Goal: Information Seeking & Learning: Learn about a topic

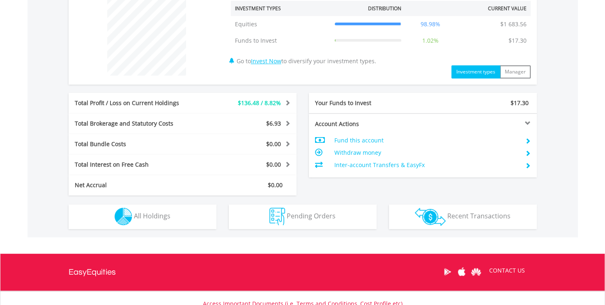
scroll to position [389, 0]
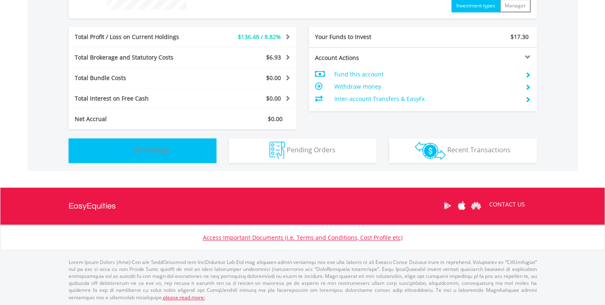
click at [148, 148] on span "All Holdings" at bounding box center [152, 149] width 37 height 9
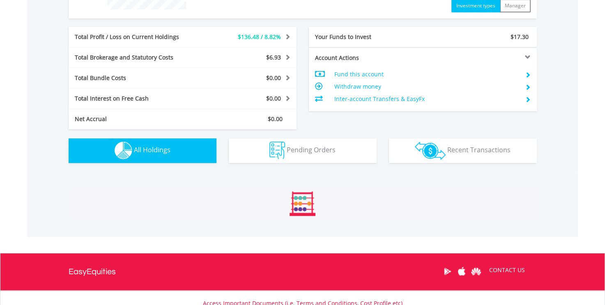
scroll to position [576, 0]
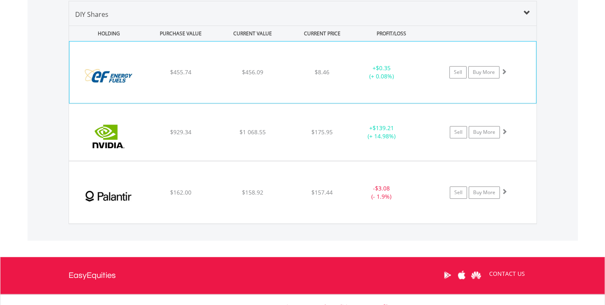
click at [501, 68] on div at bounding box center [504, 72] width 6 height 8
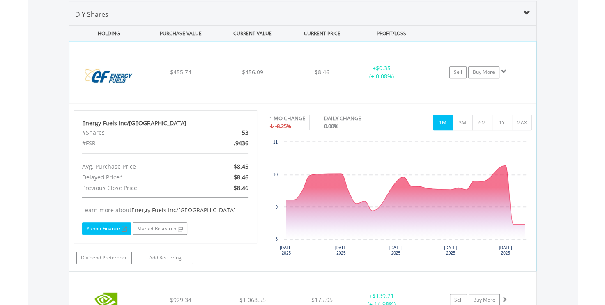
click at [106, 230] on link "Yahoo Finance" at bounding box center [106, 229] width 49 height 12
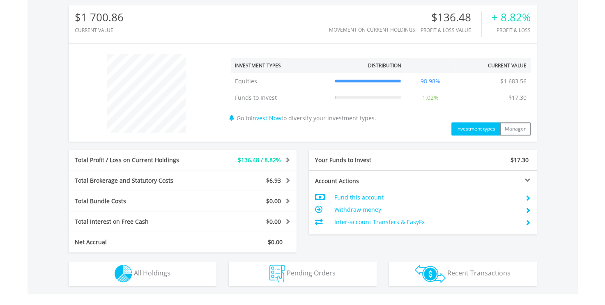
scroll to position [288, 0]
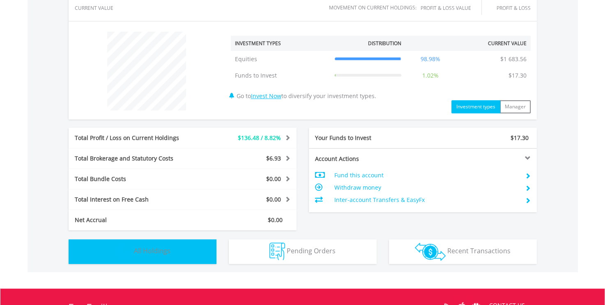
click at [157, 252] on span "All Holdings" at bounding box center [152, 251] width 37 height 9
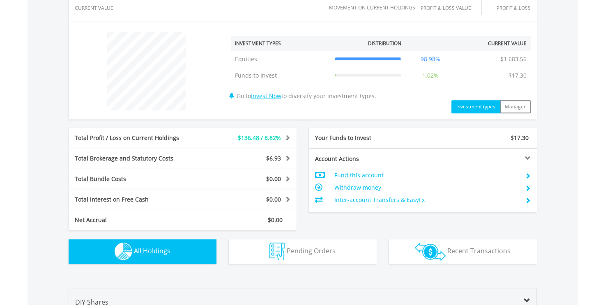
scroll to position [576, 0]
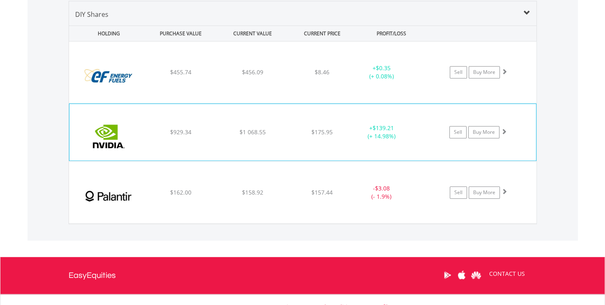
click at [504, 130] on span at bounding box center [504, 132] width 6 height 6
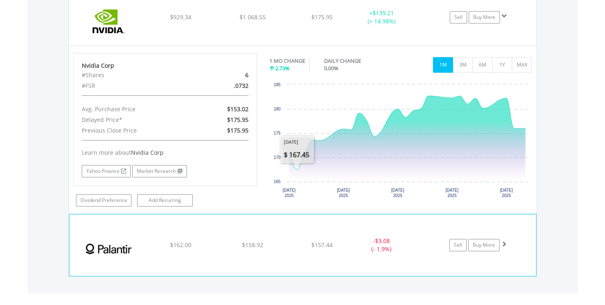
scroll to position [699, 0]
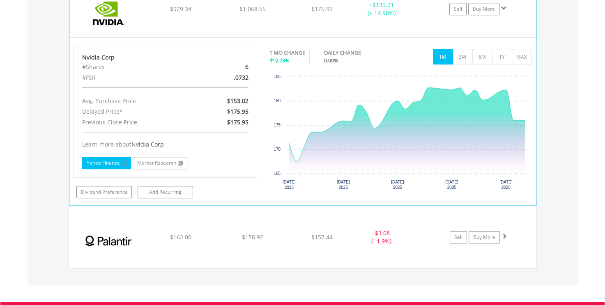
click at [112, 159] on link "Yahoo Finance" at bounding box center [106, 163] width 49 height 12
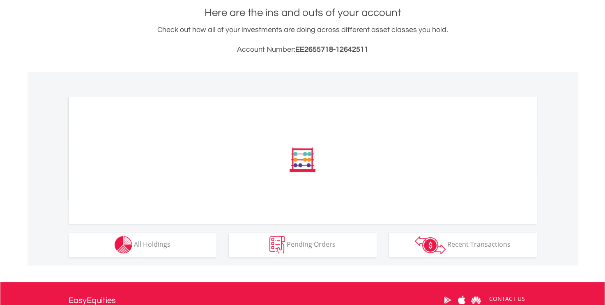
scroll to position [247, 0]
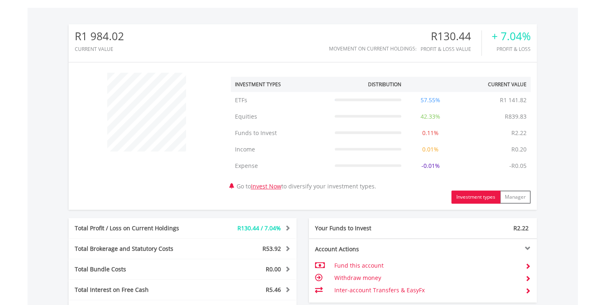
click at [163, 184] on div "﻿ Investment Types Distribution Current Value Show All ETFs ETFs R1 141.82 57.5…" at bounding box center [303, 136] width 469 height 135
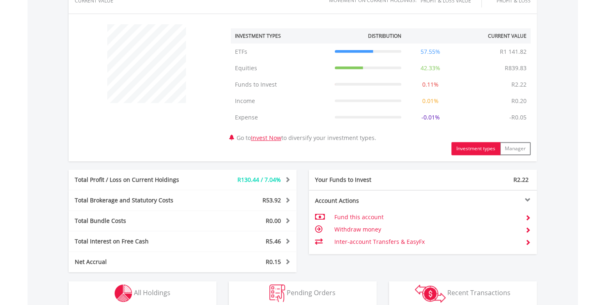
scroll to position [370, 0]
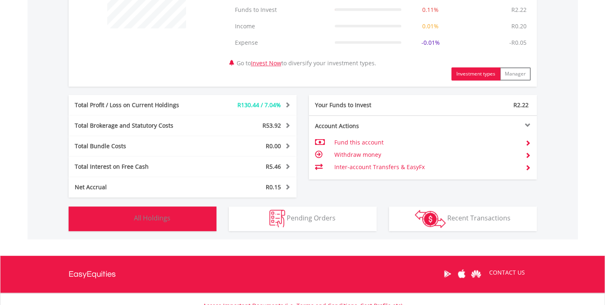
click at [145, 221] on span "All Holdings" at bounding box center [152, 218] width 37 height 9
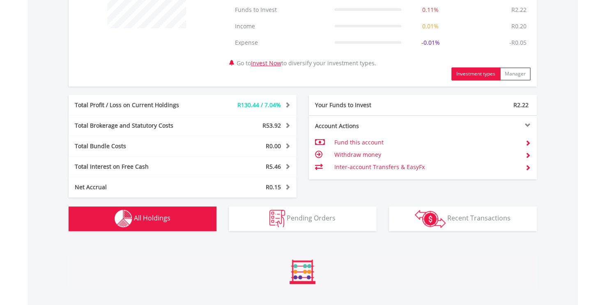
scroll to position [597, 0]
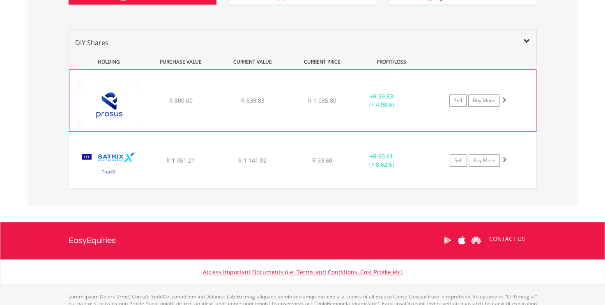
click at [505, 99] on span at bounding box center [504, 100] width 6 height 6
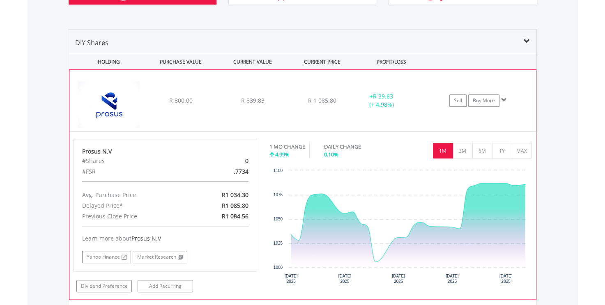
click at [505, 98] on span at bounding box center [504, 100] width 6 height 6
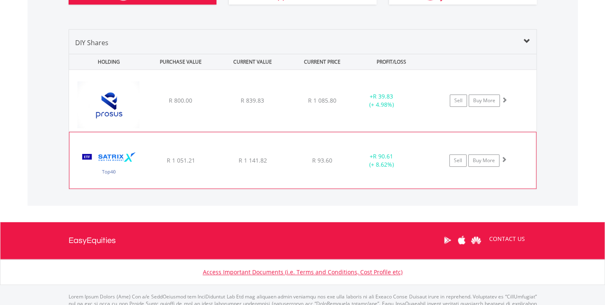
click at [505, 159] on span at bounding box center [504, 160] width 6 height 6
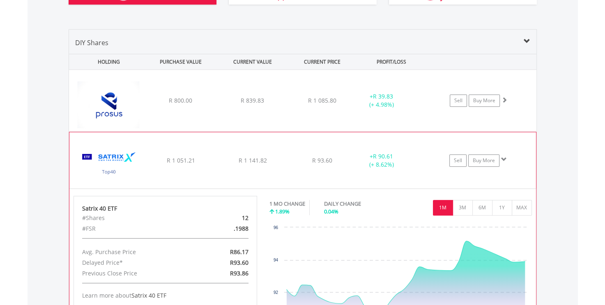
click at [504, 157] on span at bounding box center [504, 160] width 6 height 6
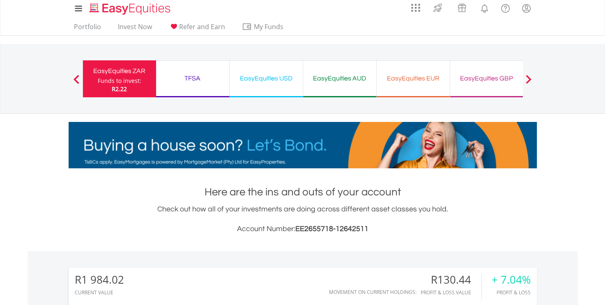
scroll to position [0, 0]
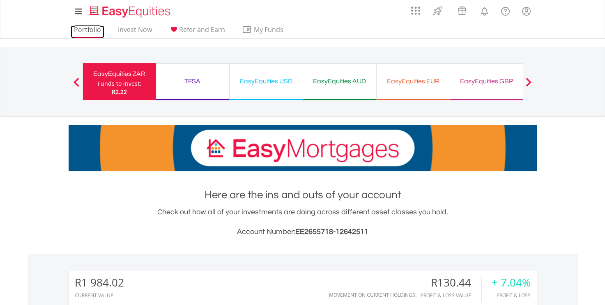
click at [84, 28] on link "Portfolio" at bounding box center [88, 31] width 34 height 13
